Goal: Contribute content: Contribute content

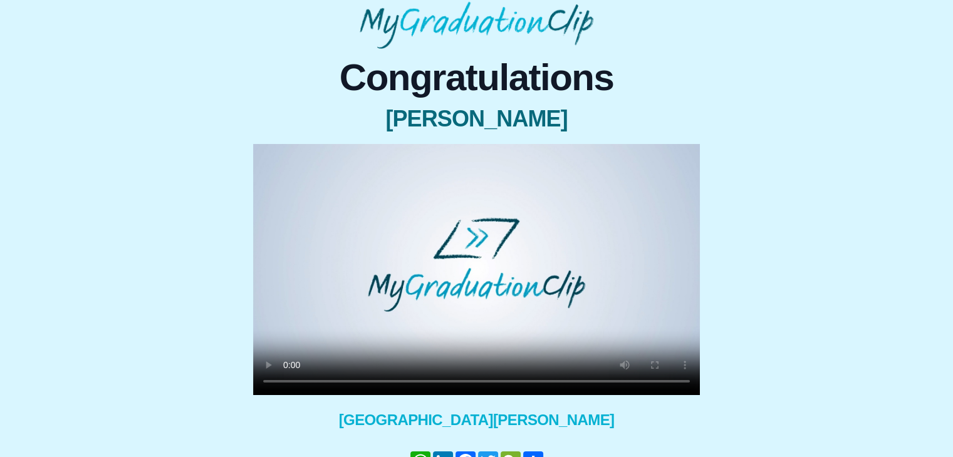
scroll to position [68, 0]
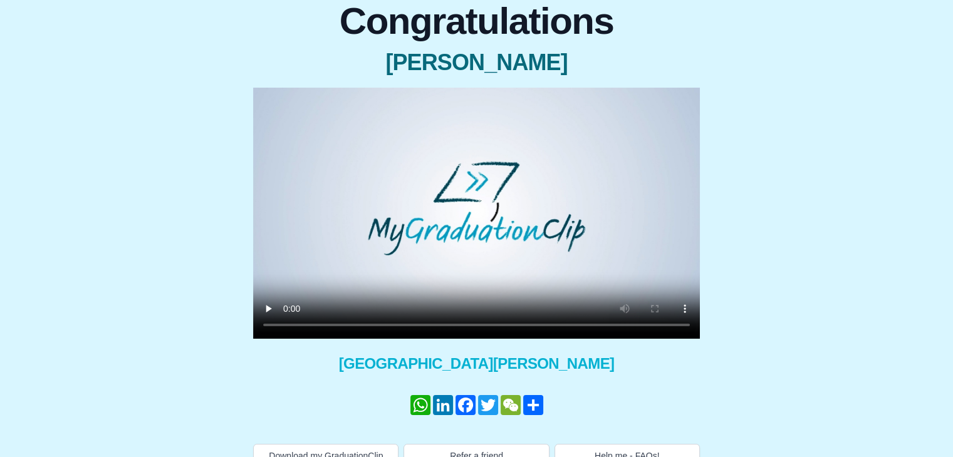
scroll to position [139, 0]
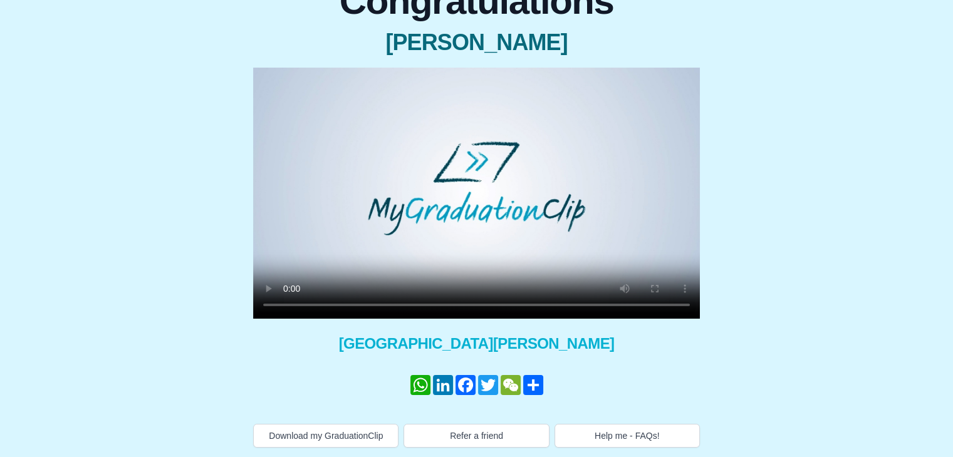
click at [605, 120] on video at bounding box center [476, 193] width 447 height 251
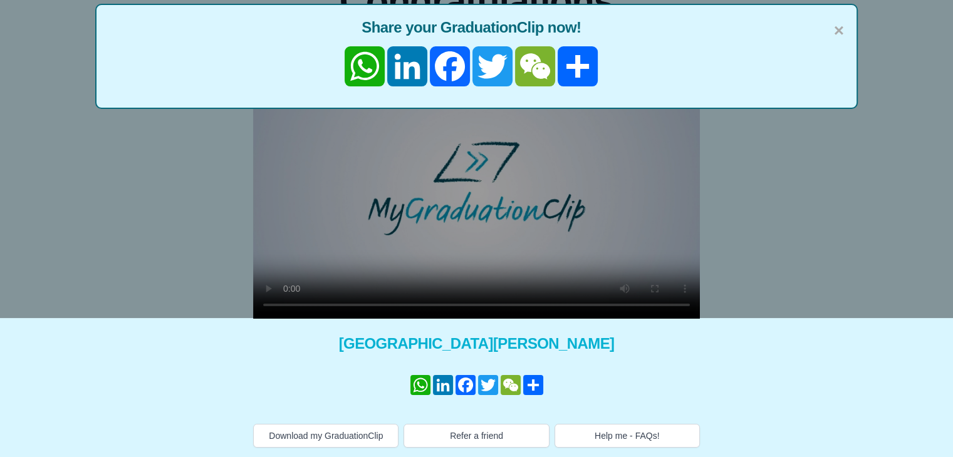
click at [599, 223] on div "× Share your GraduationClip now! WhatsApp LinkedIn Facebook Twitter WeChat Share" at bounding box center [476, 89] width 953 height 457
click at [834, 33] on span "×" at bounding box center [839, 31] width 10 height 26
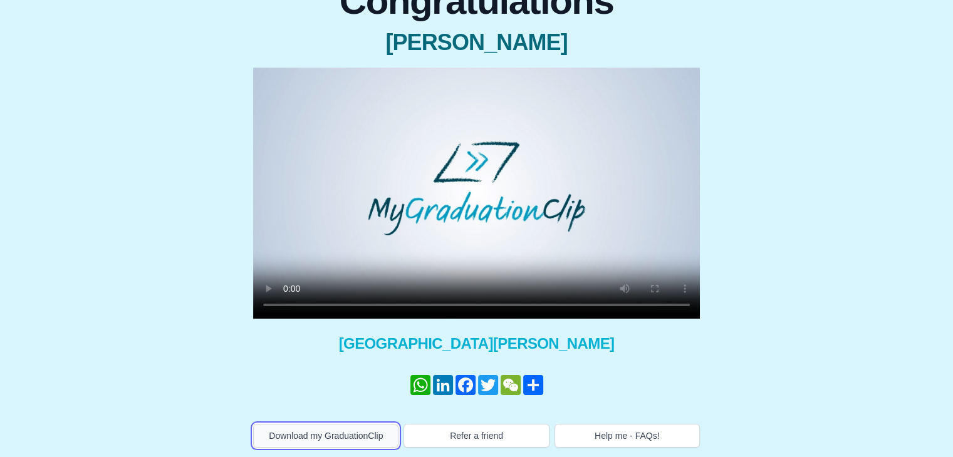
click at [350, 436] on button "Download my GraduationClip" at bounding box center [325, 436] width 145 height 24
click at [870, 107] on div "Congratulations Meera Modhwadia × Share your GraduationClip now! WhatsApp Linke…" at bounding box center [476, 210] width 933 height 476
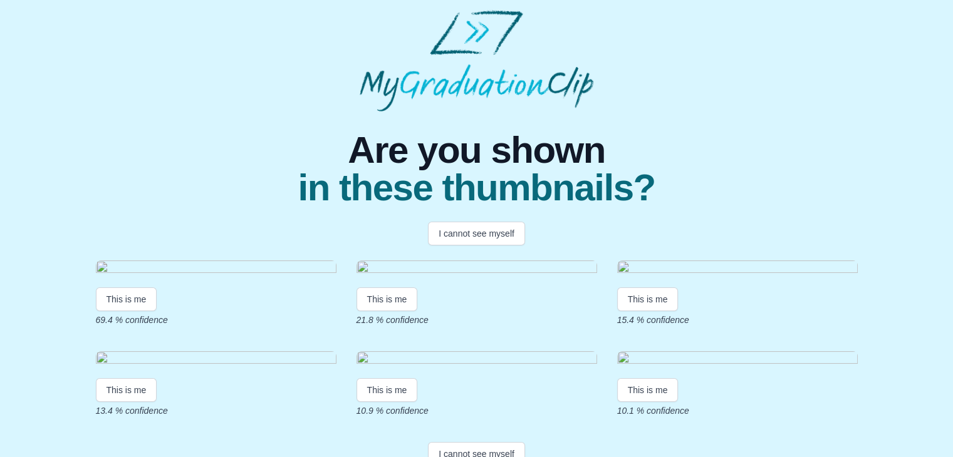
click at [166, 278] on img at bounding box center [216, 269] width 241 height 17
click at [121, 311] on button "This is me" at bounding box center [126, 300] width 61 height 24
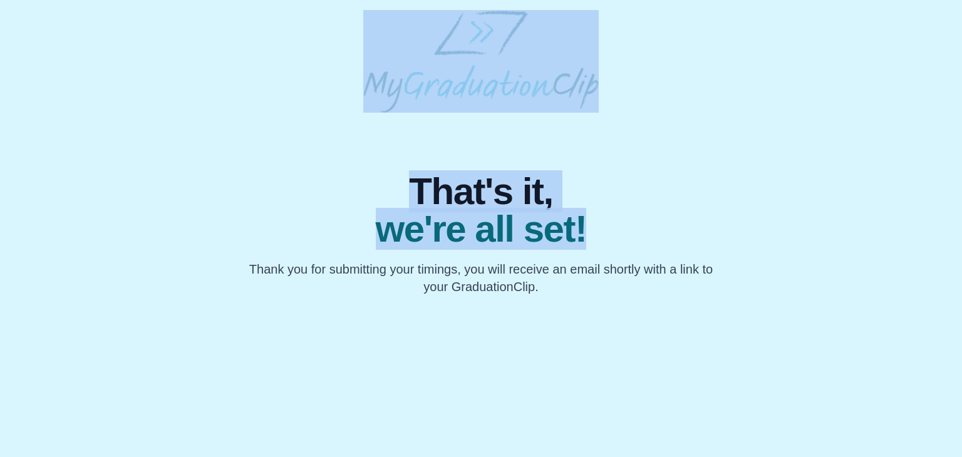
drag, startPoint x: 962, startPoint y: 109, endPoint x: 957, endPoint y: 219, distance: 110.4
click at [957, 219] on body "That's it, we're all set! Thank you for submitting your timings, you will recei…" at bounding box center [481, 153] width 962 height 306
click at [779, 193] on div "That's it, we're all set! Thank you for submitting your timings, you will recei…" at bounding box center [481, 204] width 952 height 183
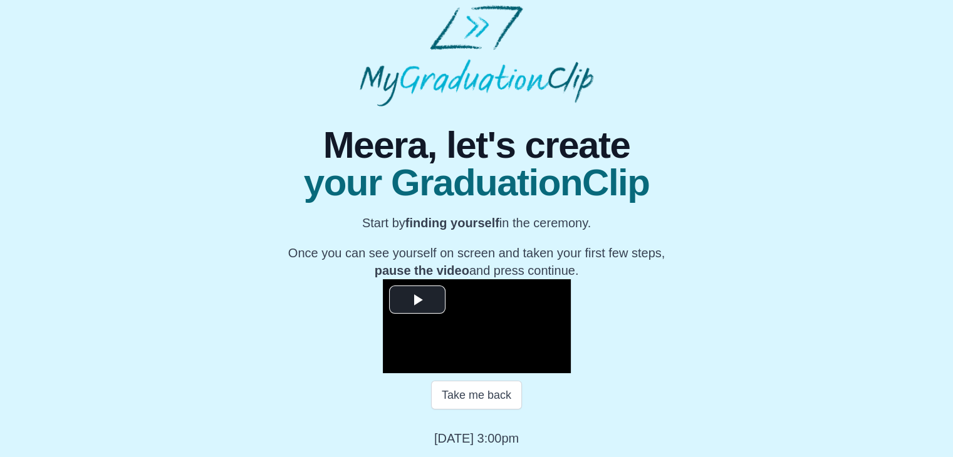
scroll to position [179, 0]
click at [417, 299] on span "Video Player" at bounding box center [417, 299] width 0 height 0
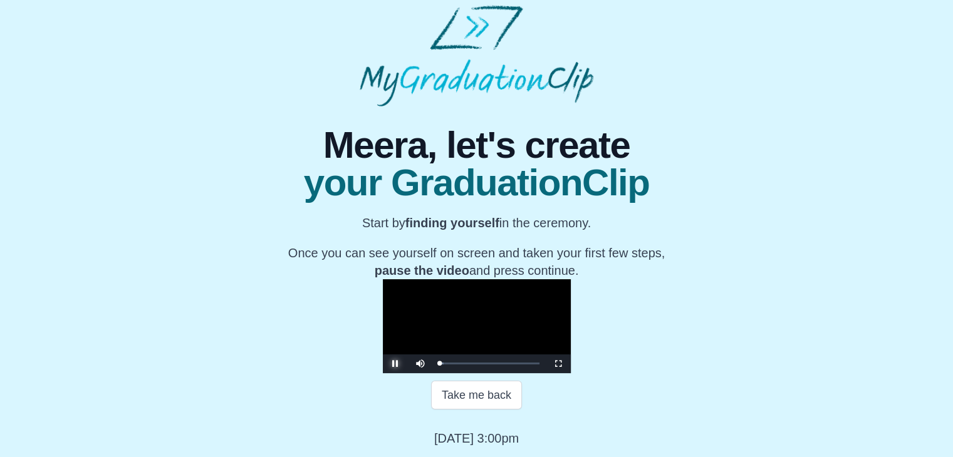
click at [395, 364] on span "Video Player" at bounding box center [395, 364] width 0 height 0
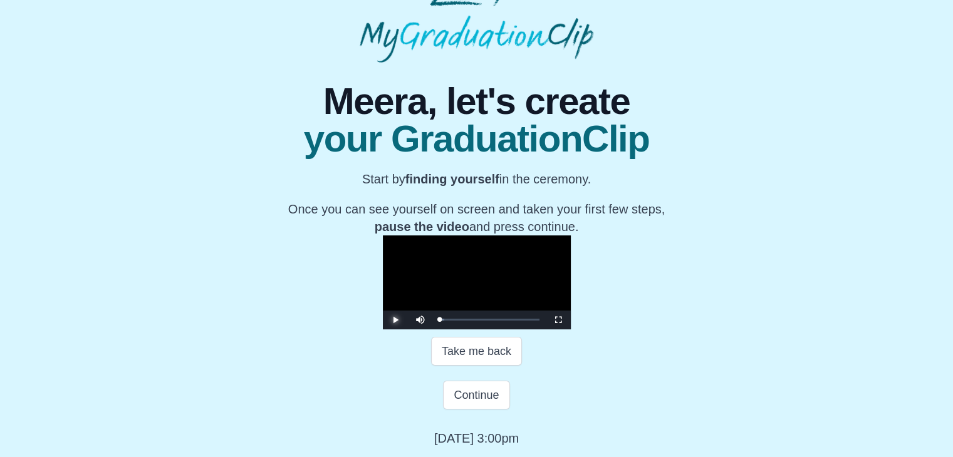
click at [395, 320] on span "Video Player" at bounding box center [395, 320] width 0 height 0
click at [486, 321] on div "01:37" at bounding box center [486, 319] width 1 height 3
click at [433, 330] on div "Loaded : 0% 03:23 03:30 Progress : 0%" at bounding box center [489, 320] width 113 height 19
click at [439, 321] on div "03:39 Progress : 0%" at bounding box center [453, 319] width 28 height 3
click at [395, 320] on span "Video Player" at bounding box center [395, 320] width 0 height 0
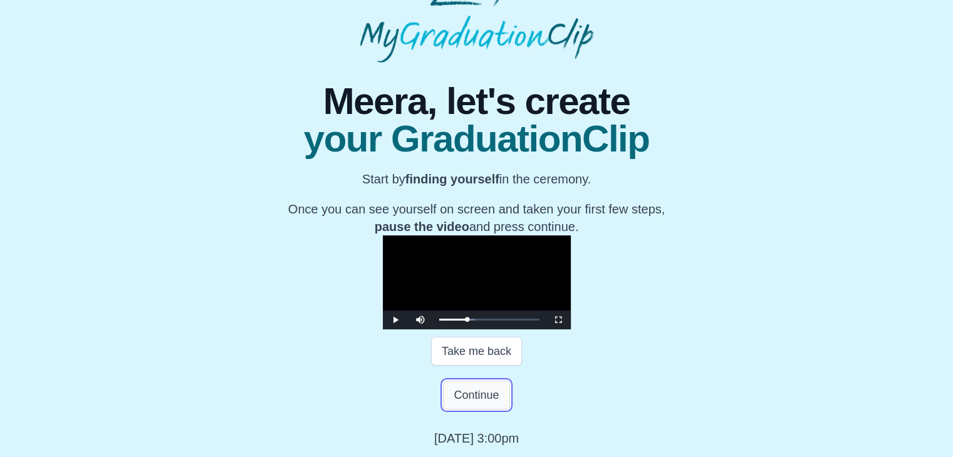
click at [484, 410] on button "Continue" at bounding box center [476, 395] width 66 height 29
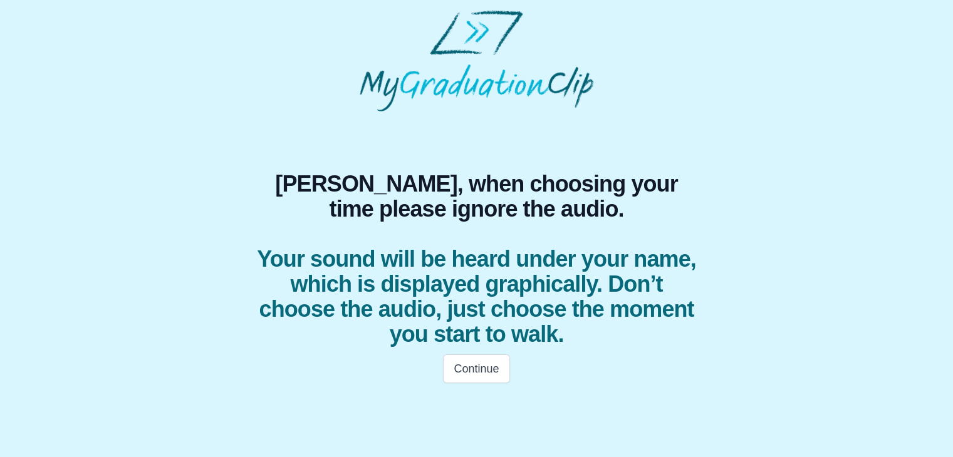
scroll to position [0, 0]
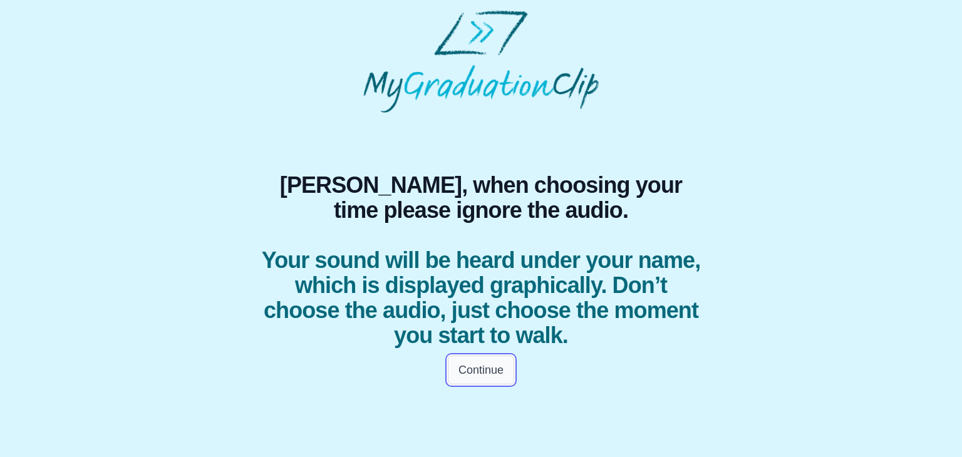
click at [471, 368] on button "Continue" at bounding box center [481, 370] width 66 height 29
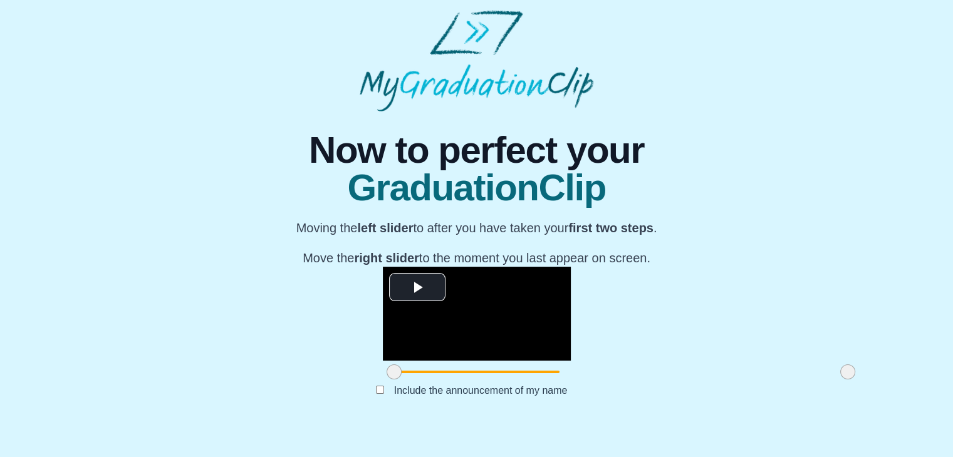
scroll to position [149, 0]
click at [417, 287] on span "Video Player" at bounding box center [417, 287] width 0 height 0
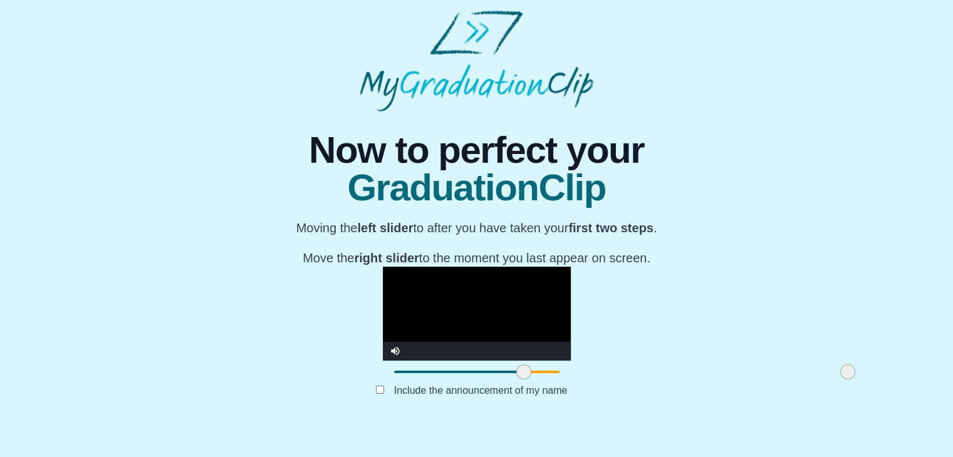
drag, startPoint x: 250, startPoint y: 401, endPoint x: 380, endPoint y: 391, distance: 130.7
click at [516, 380] on span at bounding box center [523, 372] width 15 height 15
drag, startPoint x: 707, startPoint y: 392, endPoint x: 673, endPoint y: 391, distance: 33.9
click at [806, 380] on span at bounding box center [813, 372] width 15 height 15
drag, startPoint x: 383, startPoint y: 395, endPoint x: 373, endPoint y: 392, distance: 10.5
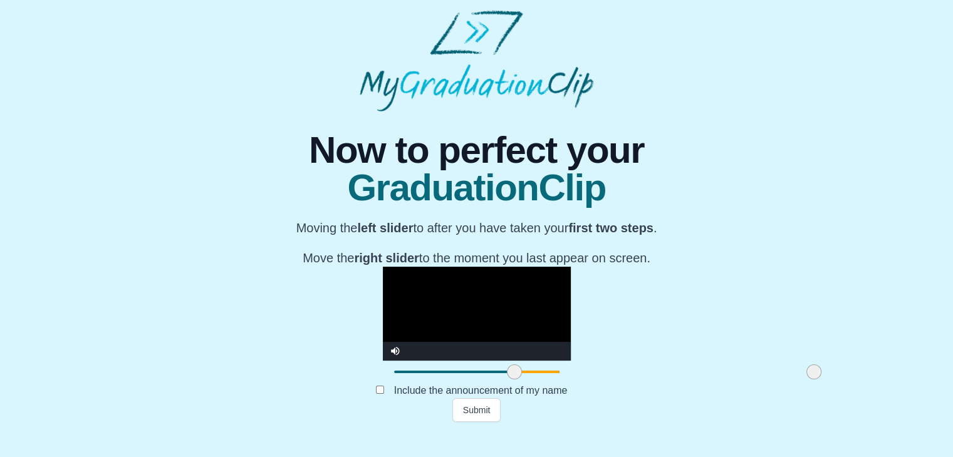
click at [507, 380] on span at bounding box center [514, 372] width 15 height 15
click at [509, 380] on span at bounding box center [516, 372] width 15 height 15
click at [418, 299] on video "Video Player" at bounding box center [477, 314] width 188 height 94
drag, startPoint x: 672, startPoint y: 398, endPoint x: 655, endPoint y: 397, distance: 16.9
click at [789, 380] on span at bounding box center [796, 372] width 15 height 15
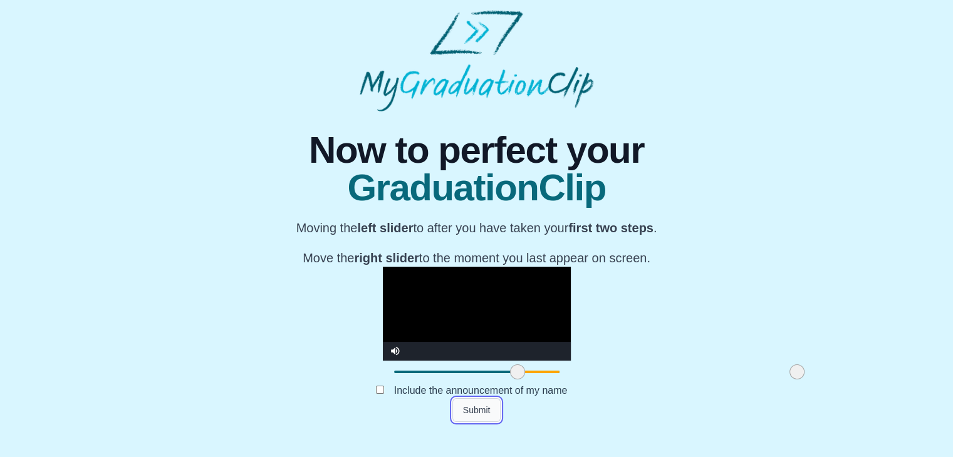
click at [485, 422] on button "Submit" at bounding box center [476, 410] width 49 height 24
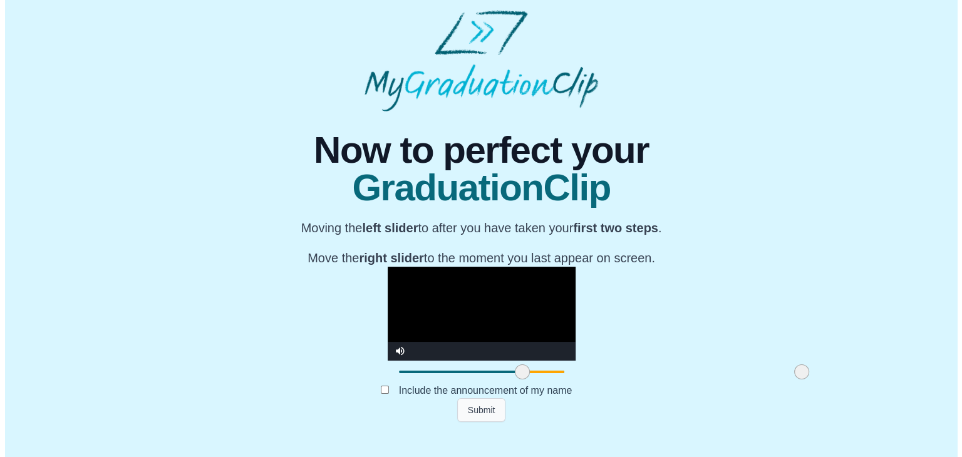
scroll to position [0, 0]
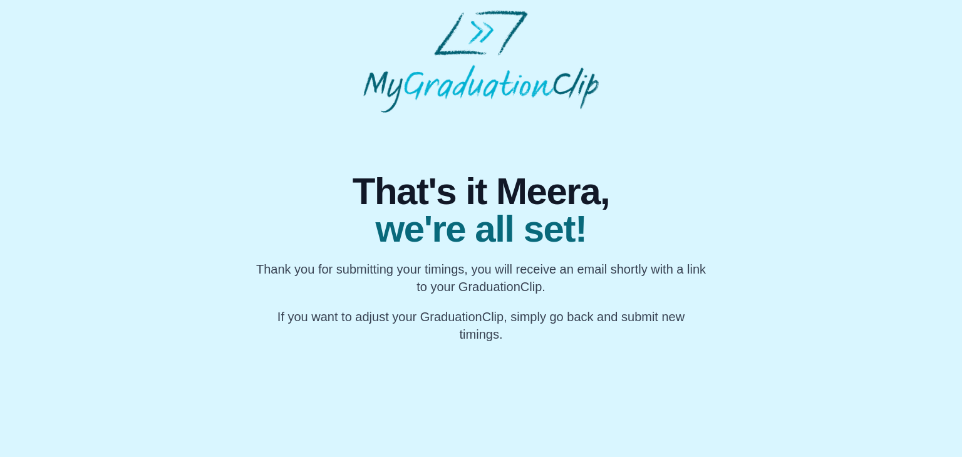
click at [657, 353] on html "That's it Meera, we're all set! Thank you for submitting your timings, you will…" at bounding box center [481, 176] width 962 height 353
click at [649, 155] on div "That's it Meera, we're all set! Thank you for submitting your timings, you will…" at bounding box center [481, 228] width 481 height 231
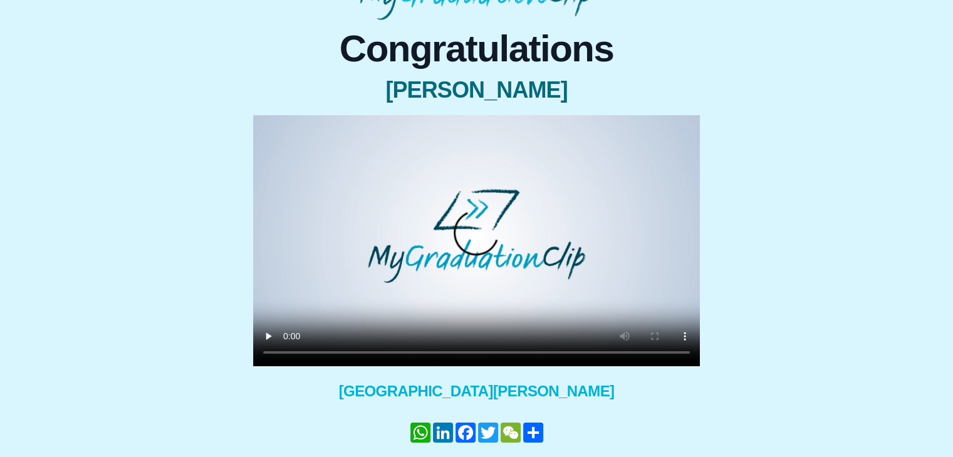
scroll to position [113, 0]
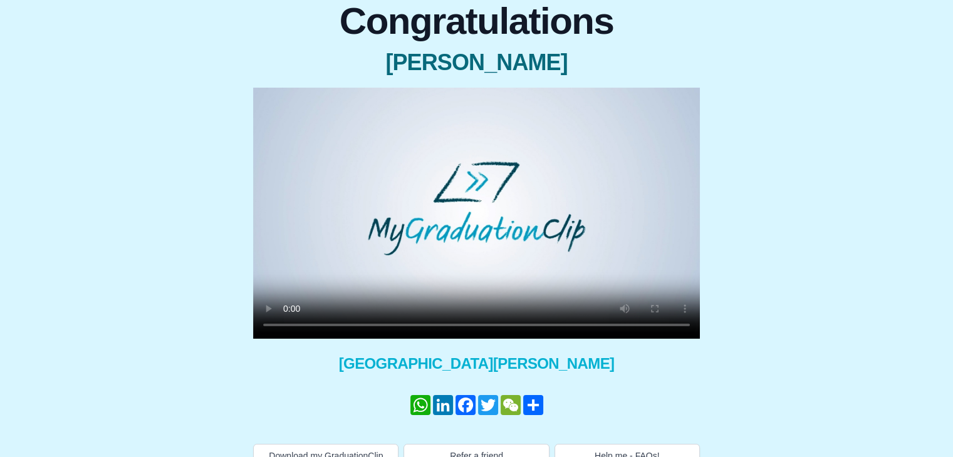
scroll to position [130, 0]
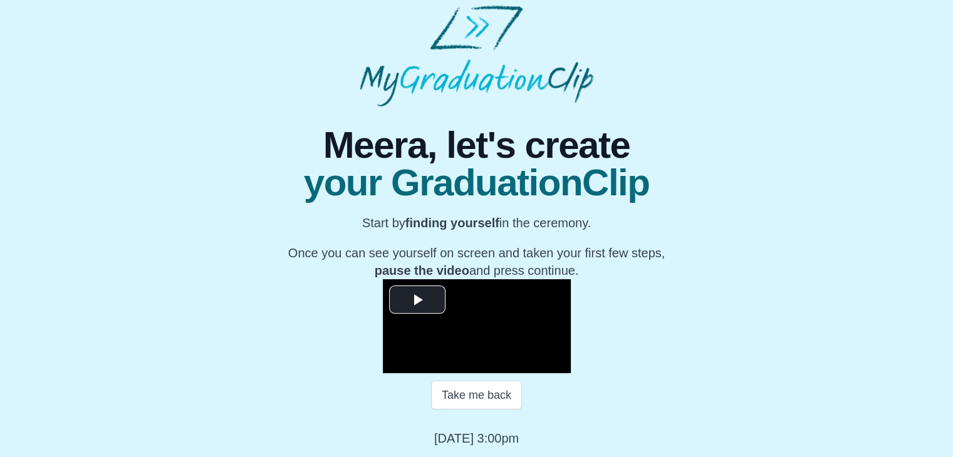
scroll to position [170, 0]
click at [417, 299] on span "Video Player" at bounding box center [417, 299] width 0 height 0
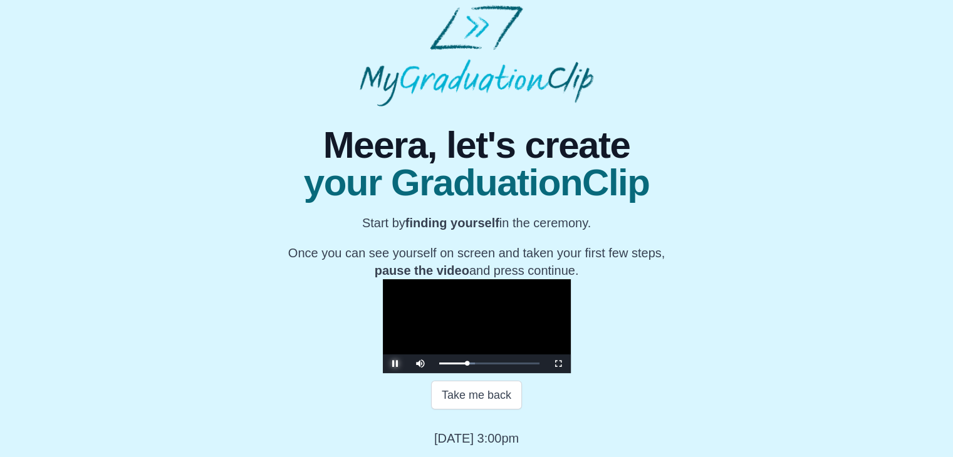
click at [395, 364] on span "Video Player" at bounding box center [395, 364] width 0 height 0
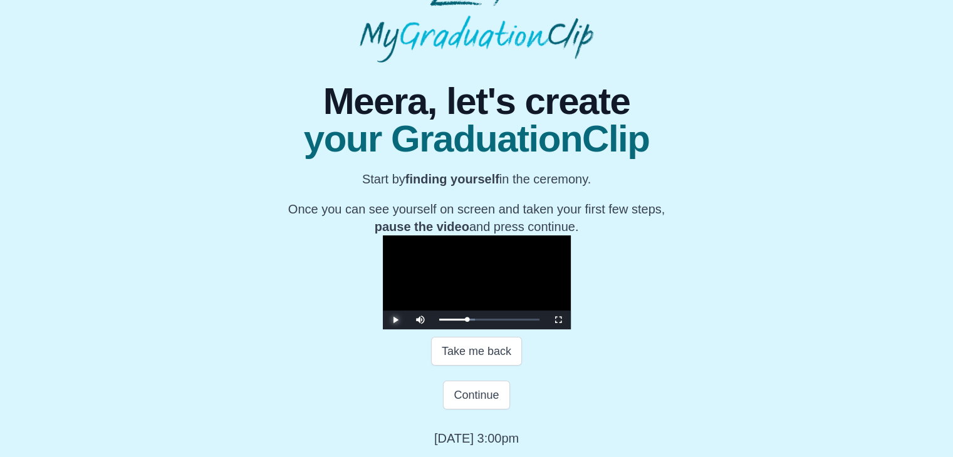
click at [395, 320] on span "Video Player" at bounding box center [395, 320] width 0 height 0
click at [486, 410] on button "Continue" at bounding box center [476, 395] width 66 height 29
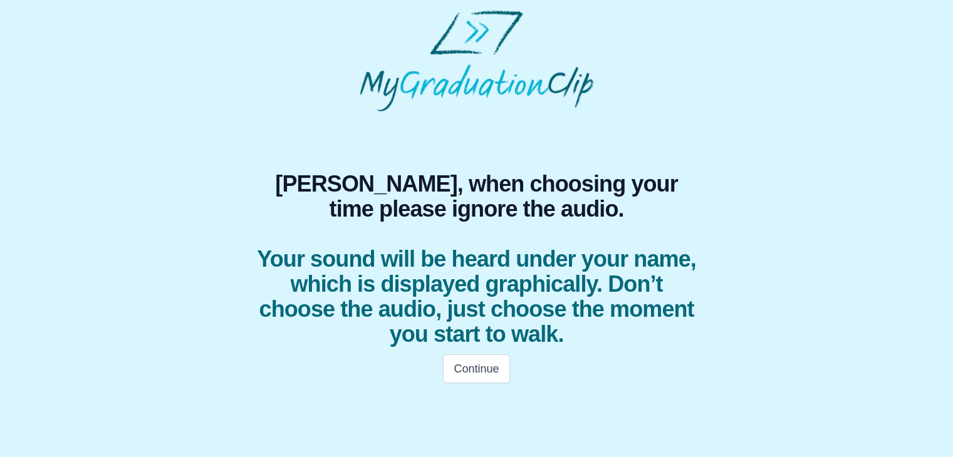
scroll to position [0, 0]
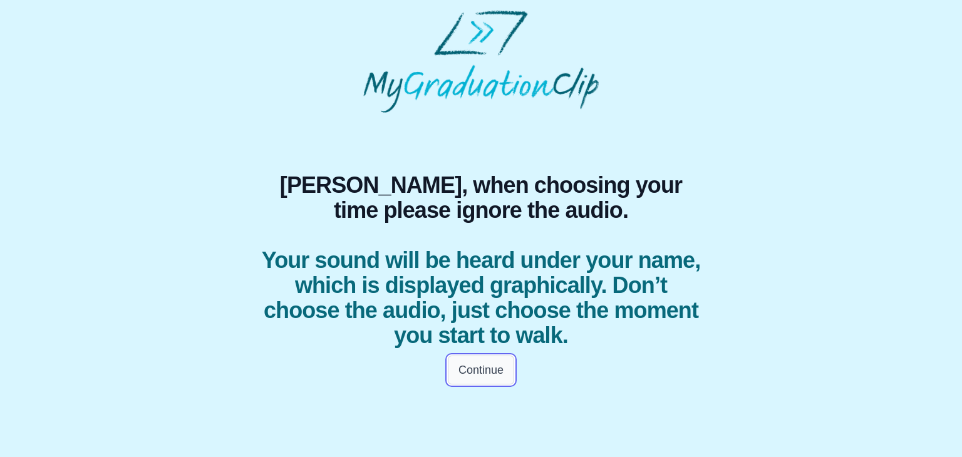
click at [474, 367] on button "Continue" at bounding box center [481, 370] width 66 height 29
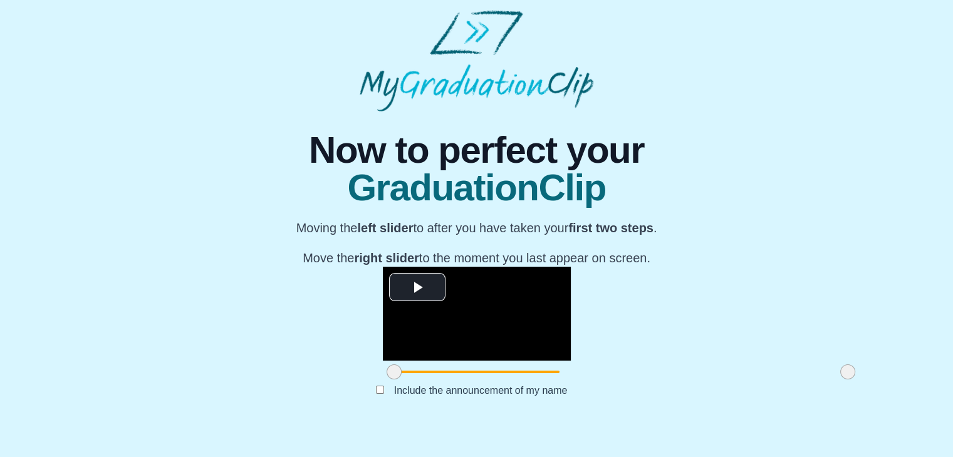
scroll to position [149, 0]
click at [417, 287] on span "Video Player" at bounding box center [417, 287] width 0 height 0
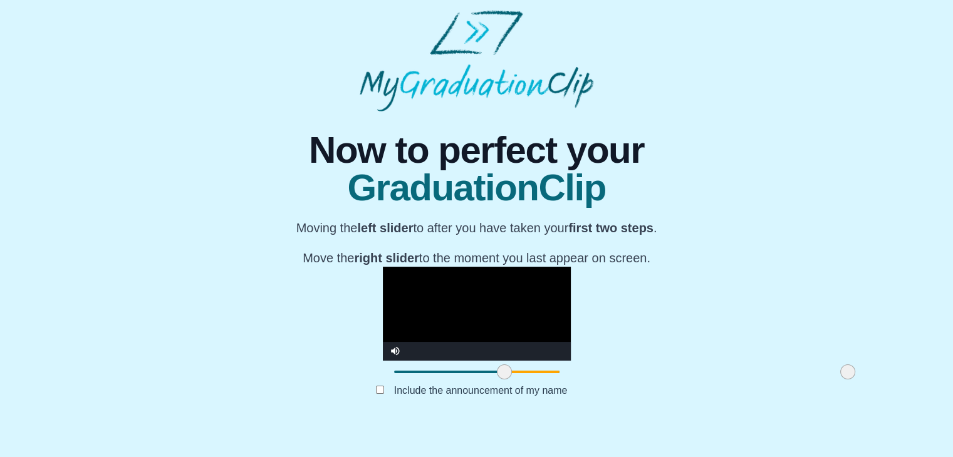
drag, startPoint x: 248, startPoint y: 397, endPoint x: 358, endPoint y: 397, distance: 110.3
click at [497, 380] on span at bounding box center [504, 372] width 15 height 15
drag, startPoint x: 702, startPoint y: 398, endPoint x: 660, endPoint y: 393, distance: 42.8
click at [798, 380] on span at bounding box center [805, 372] width 15 height 15
click at [476, 422] on button "Submit" at bounding box center [476, 410] width 49 height 24
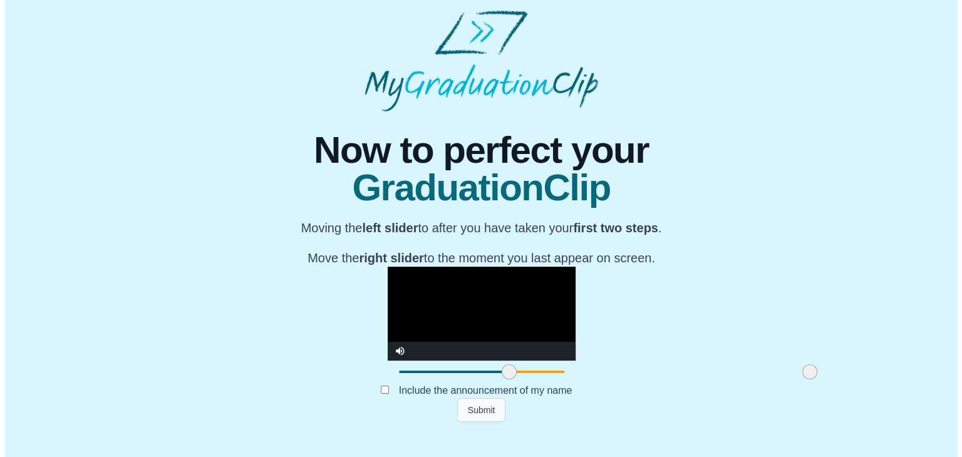
scroll to position [0, 0]
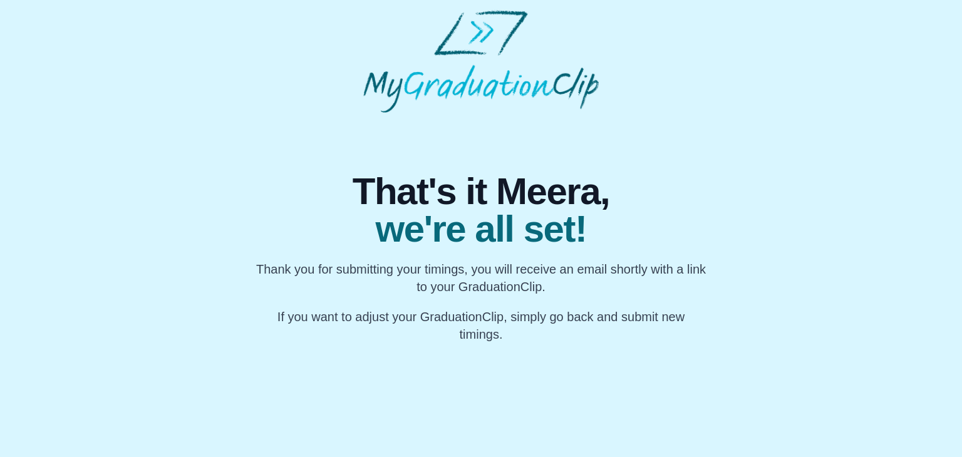
click at [768, 190] on div "That's it Meera, we're all set! Thank you for submitting your timings, you will…" at bounding box center [481, 228] width 942 height 231
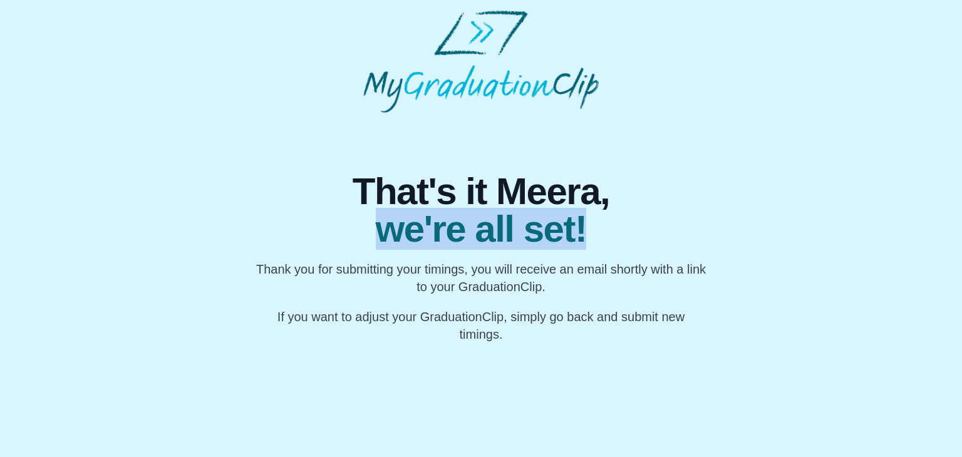
drag, startPoint x: 962, startPoint y: 174, endPoint x: 960, endPoint y: 223, distance: 49.5
click at [960, 223] on body "That's it Meera, we're all set! Thank you for submitting your timings, you will…" at bounding box center [481, 176] width 962 height 353
click at [712, 143] on div "That's it Meera, we're all set! Thank you for submitting your timings, you will…" at bounding box center [481, 228] width 481 height 231
